Goal: Find specific page/section: Find specific page/section

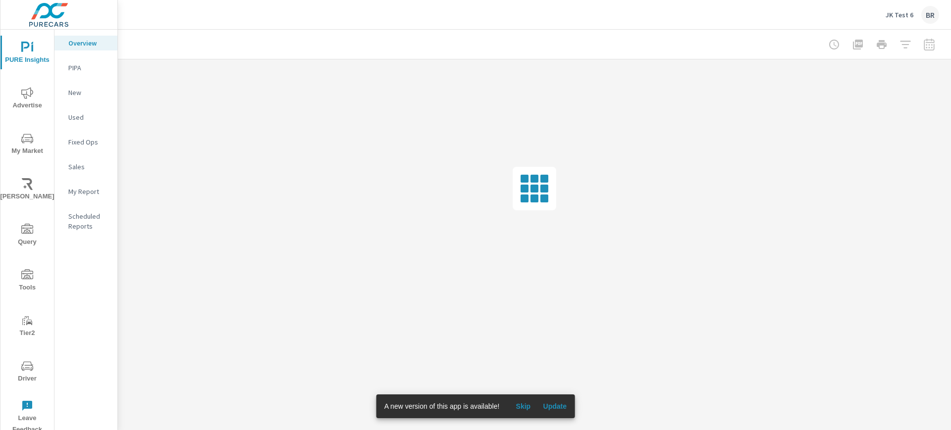
click at [897, 15] on p "JK Test 6" at bounding box center [899, 14] width 28 height 9
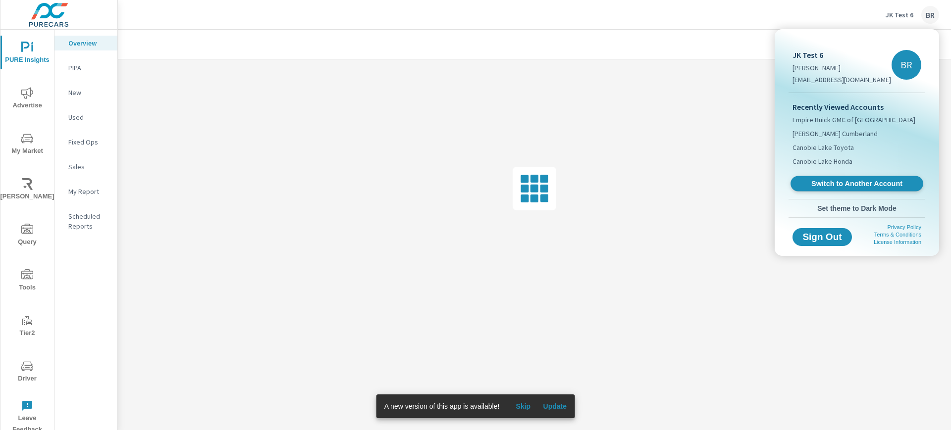
click at [851, 181] on span "Switch to Another Account" at bounding box center [856, 183] width 121 height 9
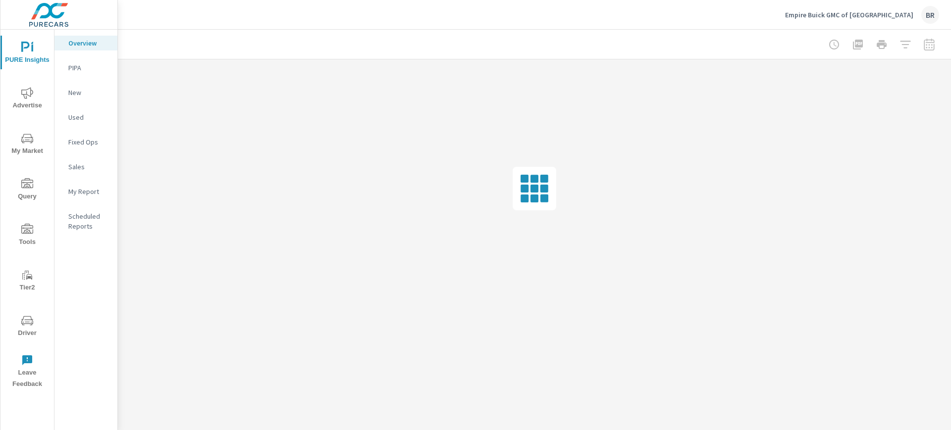
click at [35, 135] on span "My Market" at bounding box center [27, 145] width 48 height 24
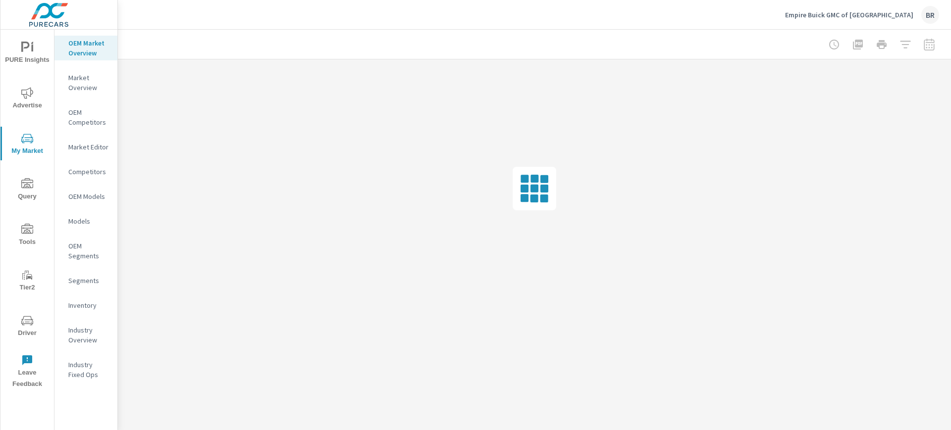
click at [83, 75] on p "Market Overview" at bounding box center [88, 83] width 41 height 20
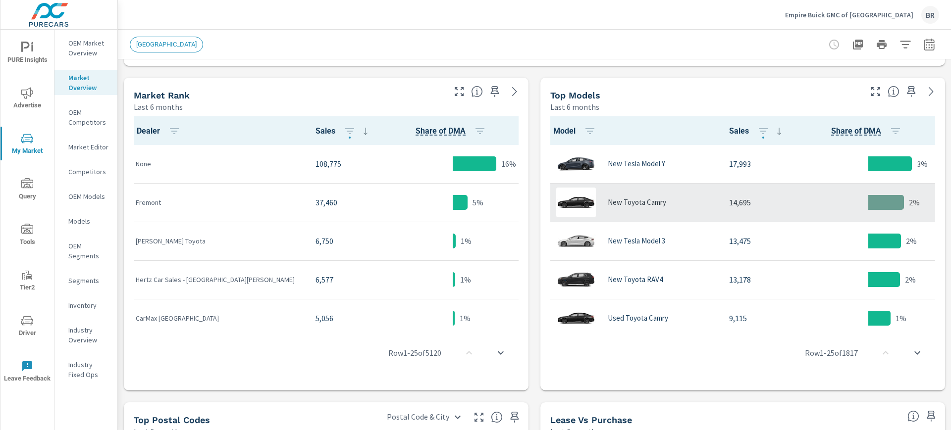
scroll to position [0, 0]
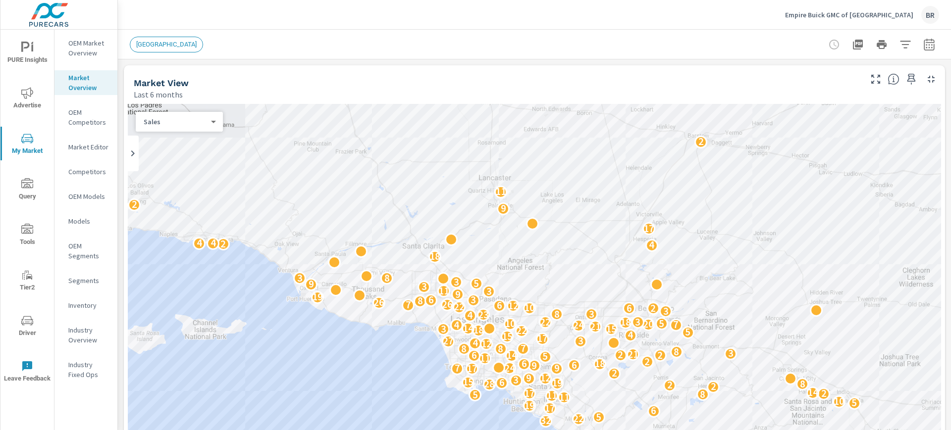
click at [85, 41] on p "OEM Market Overview" at bounding box center [88, 48] width 41 height 20
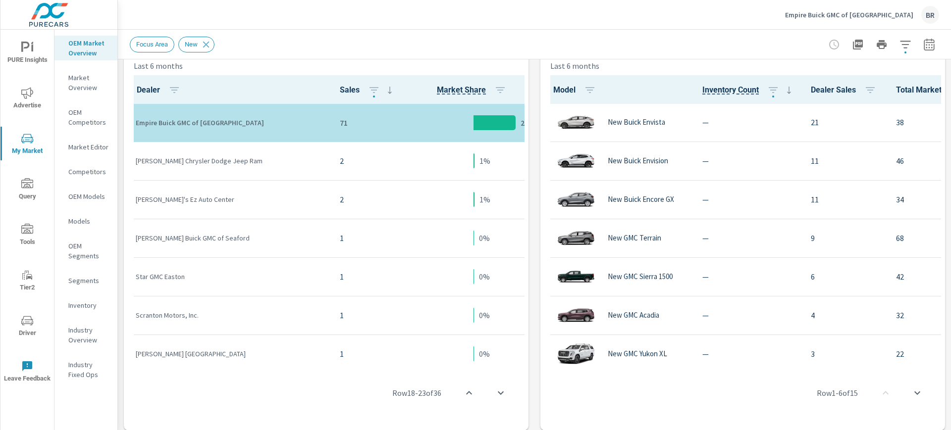
scroll to position [513, 0]
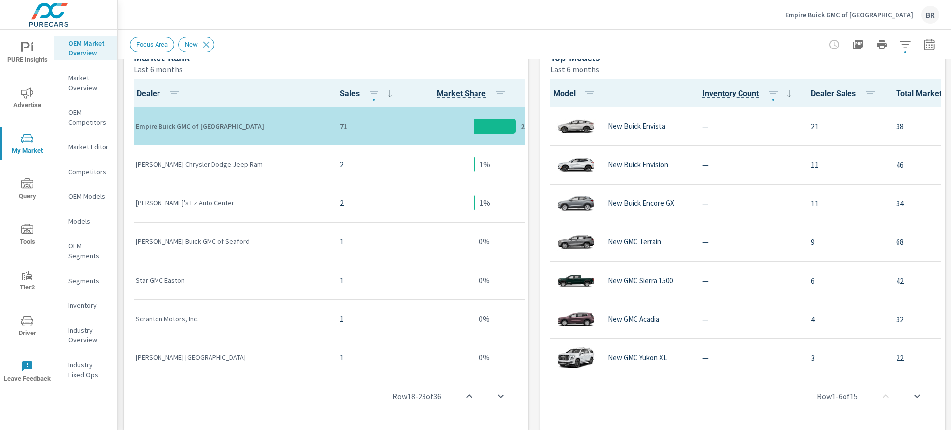
click at [900, 46] on icon "button" at bounding box center [905, 45] width 12 height 12
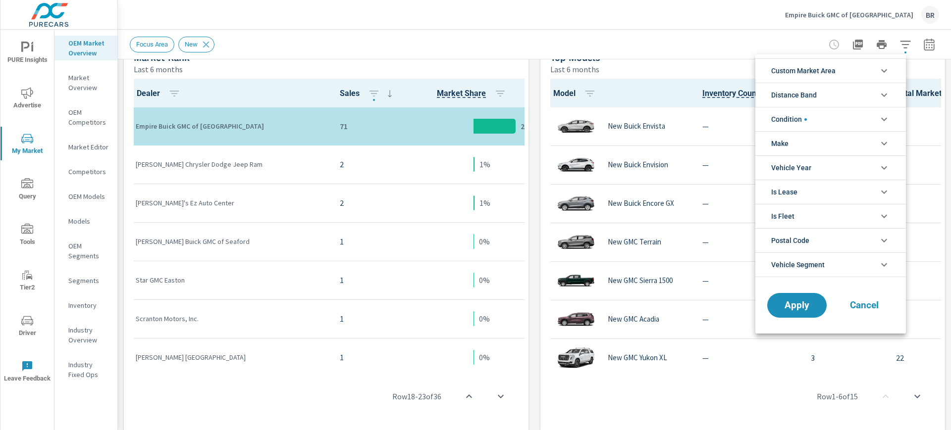
click at [799, 116] on span "Condition" at bounding box center [789, 119] width 36 height 24
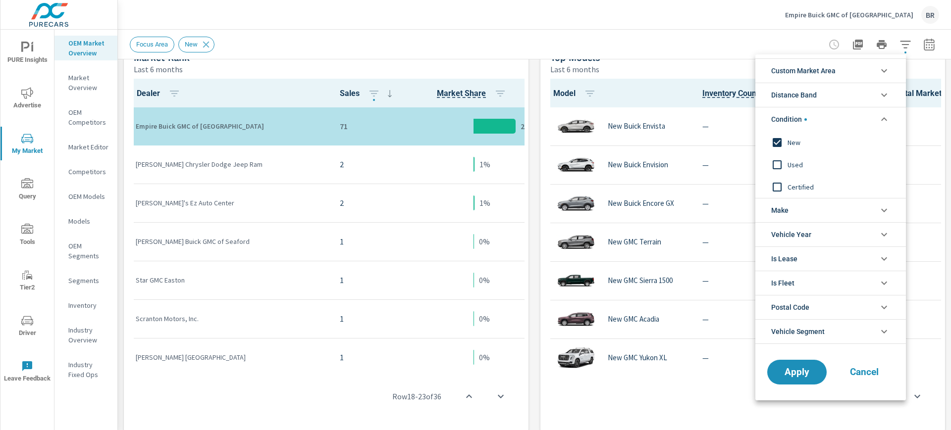
click at [799, 116] on span "Condition" at bounding box center [789, 119] width 36 height 24
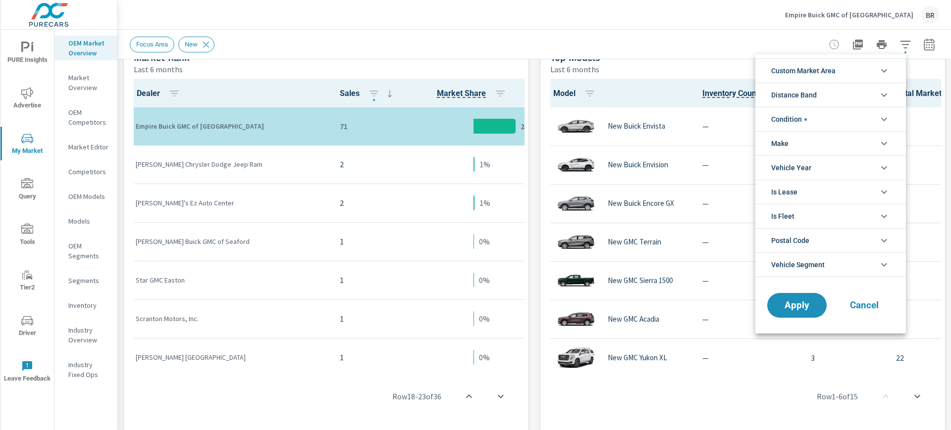
click at [782, 146] on span "Make" at bounding box center [779, 144] width 17 height 24
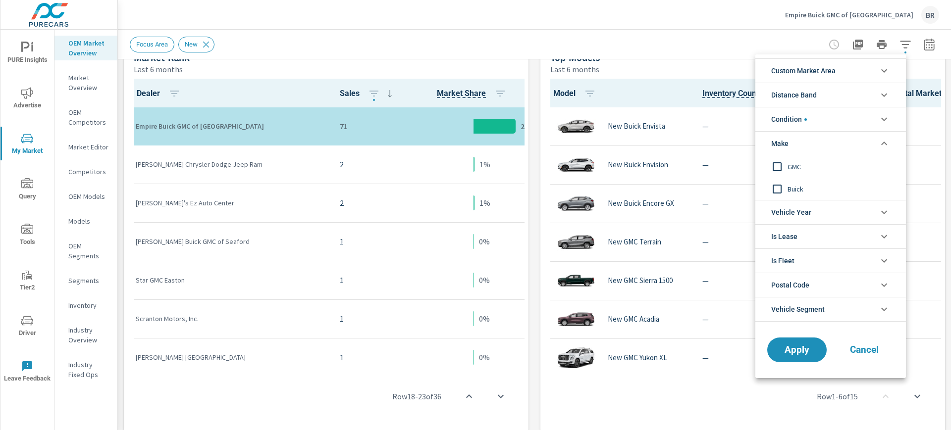
click at [826, 146] on li "Make" at bounding box center [830, 143] width 151 height 24
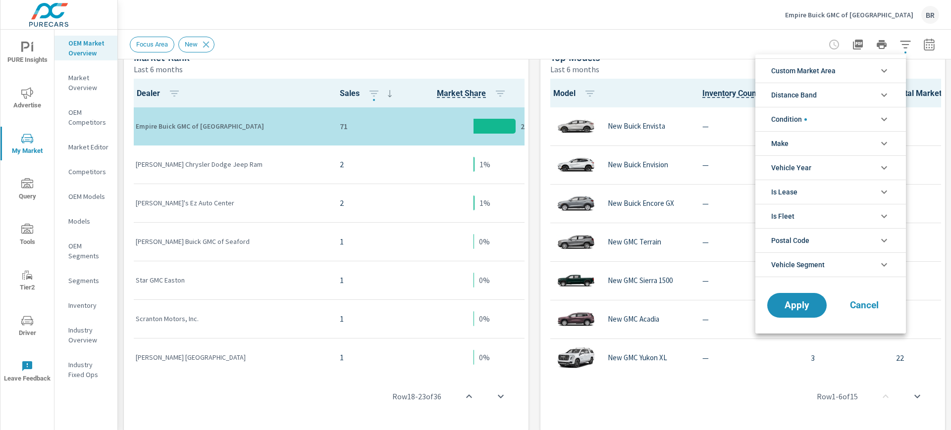
click at [829, 145] on li "Make" at bounding box center [830, 143] width 151 height 24
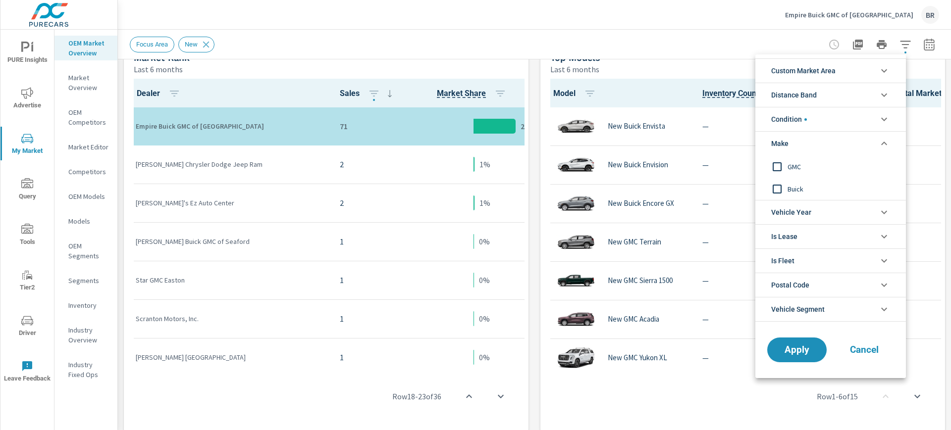
click at [829, 145] on li "Make" at bounding box center [830, 143] width 151 height 24
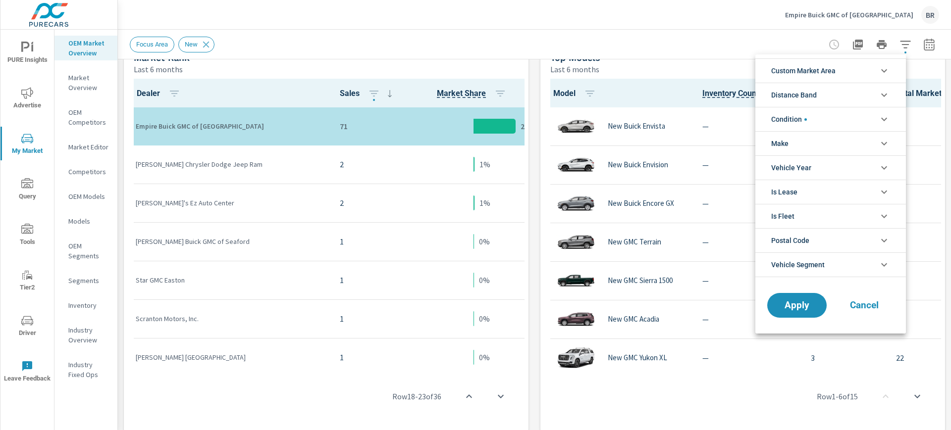
click at [807, 121] on span "Condition" at bounding box center [789, 119] width 36 height 24
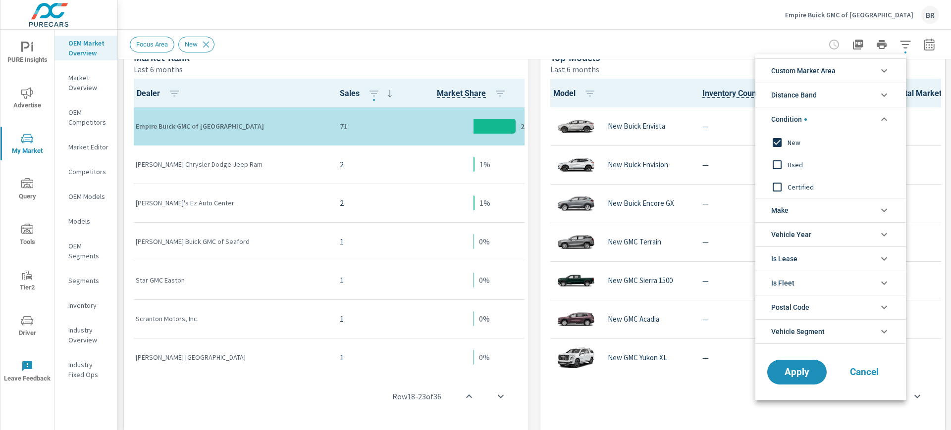
click at [807, 120] on span "filter options" at bounding box center [805, 119] width 2 height 2
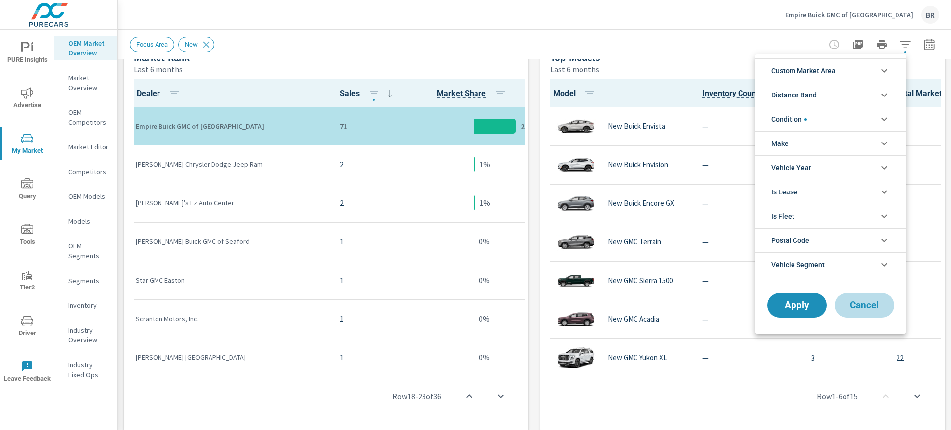
click at [858, 307] on span "Cancel" at bounding box center [864, 305] width 40 height 9
